Goal: Find contact information: Find contact information

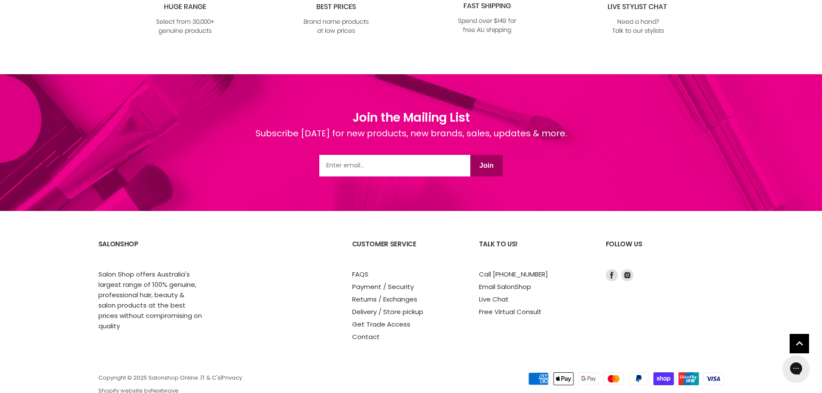
scroll to position [1422, 0]
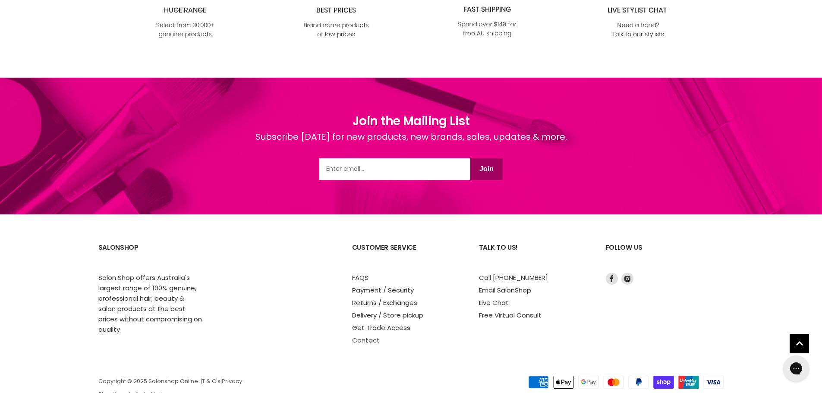
click at [359, 343] on link "Contact" at bounding box center [366, 340] width 28 height 9
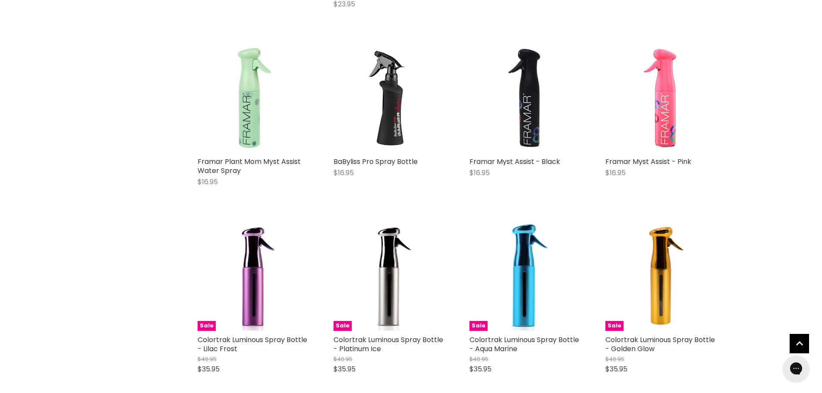
scroll to position [547, 0]
